Goal: Task Accomplishment & Management: Manage account settings

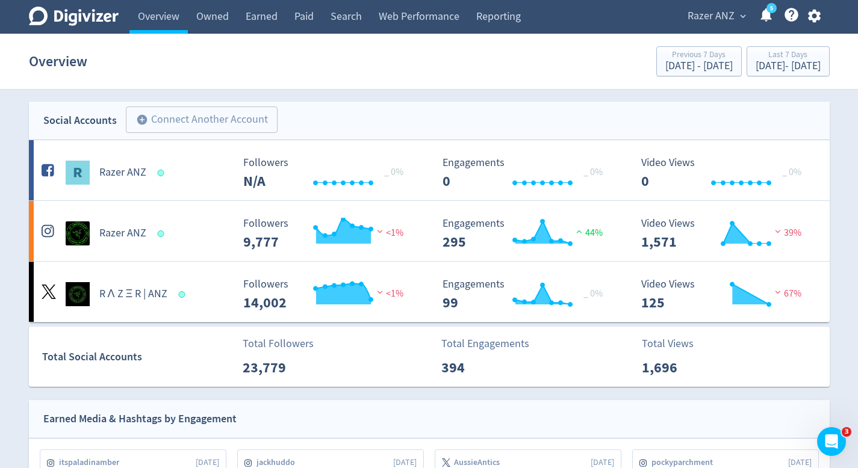
click at [817, 16] on icon "button" at bounding box center [814, 16] width 13 height 13
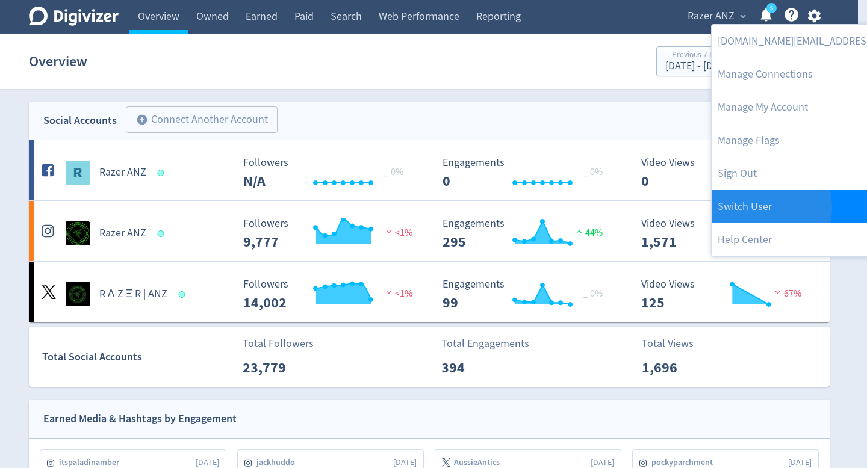
click at [761, 207] on link "Switch User" at bounding box center [834, 206] width 246 height 33
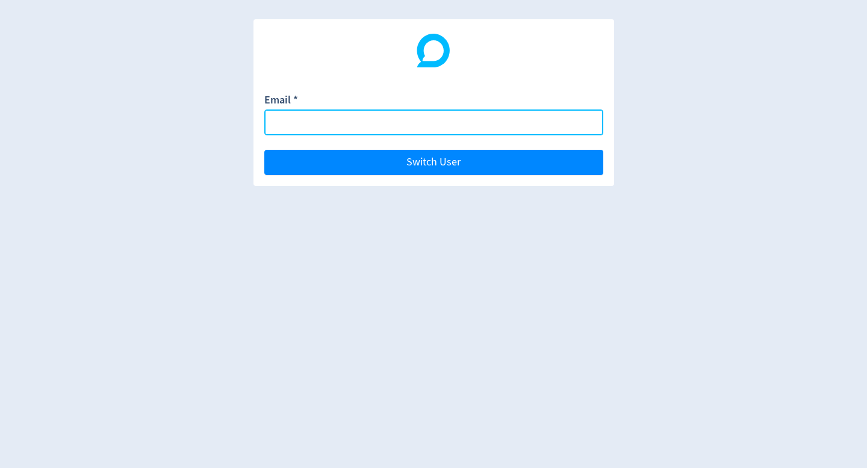
click at [541, 131] on input "Email *" at bounding box center [433, 123] width 339 height 26
type input "[PERSON_NAME][EMAIL_ADDRESS][PERSON_NAME][DOMAIN_NAME]"
click at [264, 150] on button "Switch User" at bounding box center [433, 162] width 339 height 25
